Goal: Find specific page/section: Find specific page/section

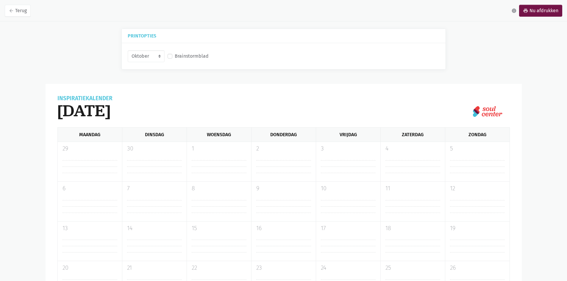
select select "10-2025"
click at [172, 56] on div "Brainstormblad" at bounding box center [188, 56] width 41 height 8
click at [175, 57] on label "Brainstormblad" at bounding box center [192, 56] width 34 height 8
click at [171, 57] on input "Brainstormblad" at bounding box center [170, 55] width 5 height 6
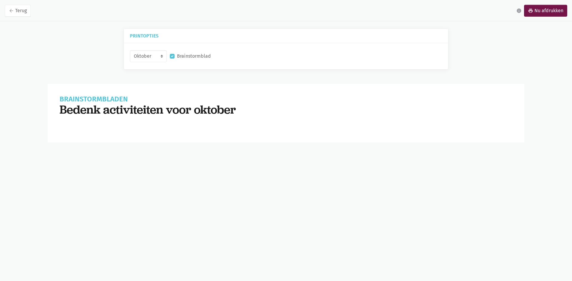
click at [177, 57] on label "Brainstormblad" at bounding box center [194, 56] width 34 height 8
click at [171, 57] on input "Brainstormblad" at bounding box center [172, 55] width 5 height 6
checkbox input "false"
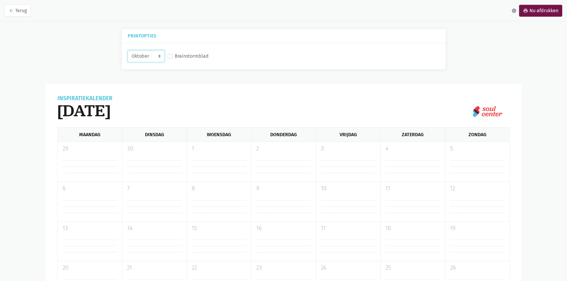
click at [155, 57] on select "September Oktober November December" at bounding box center [146, 56] width 37 height 12
click at [128, 50] on select "September Oktober November December" at bounding box center [146, 56] width 37 height 12
click at [158, 59] on select "September Oktober November December" at bounding box center [146, 56] width 37 height 12
select select "11-2025"
click at [128, 50] on select "September Oktober November December" at bounding box center [146, 56] width 37 height 12
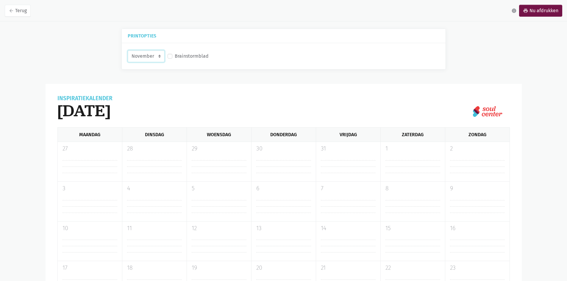
click at [153, 58] on select "September Oktober November December" at bounding box center [146, 56] width 37 height 12
click at [11, 10] on icon "arrow_back" at bounding box center [11, 10] width 5 height 5
